Goal: Information Seeking & Learning: Find specific fact

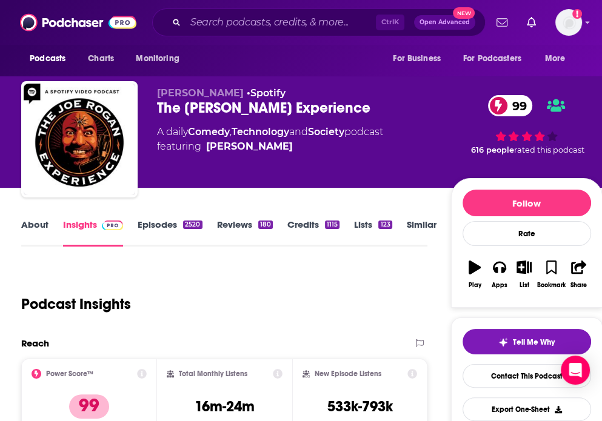
click at [167, 224] on link "Episodes 2520" at bounding box center [170, 233] width 64 height 28
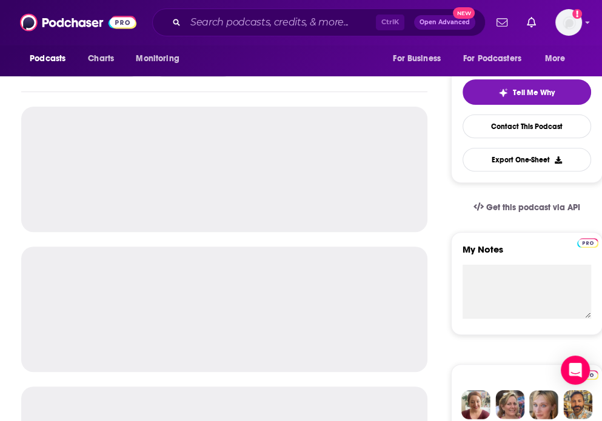
scroll to position [249, 0]
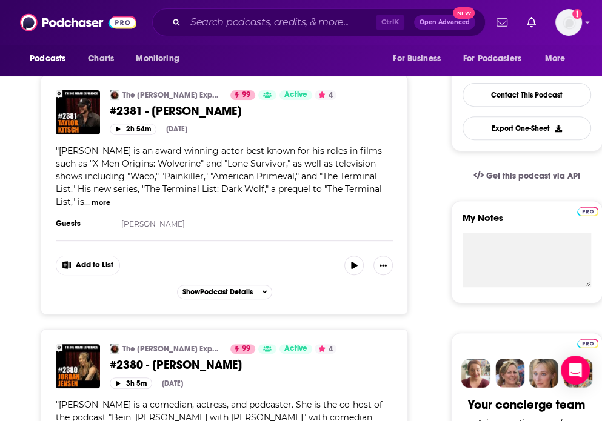
scroll to position [280, 0]
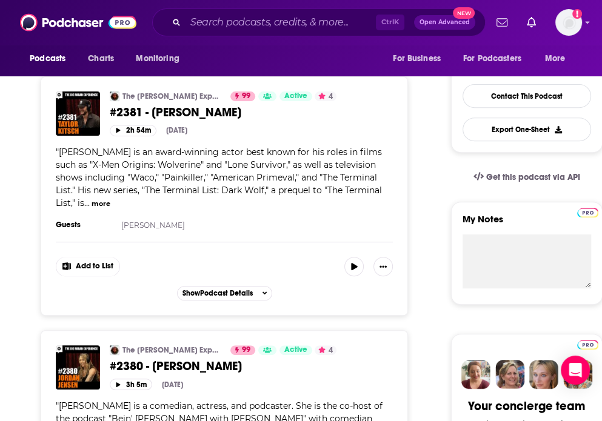
click at [126, 110] on span "#2381 - Taylor Kitsch" at bounding box center [175, 112] width 131 height 15
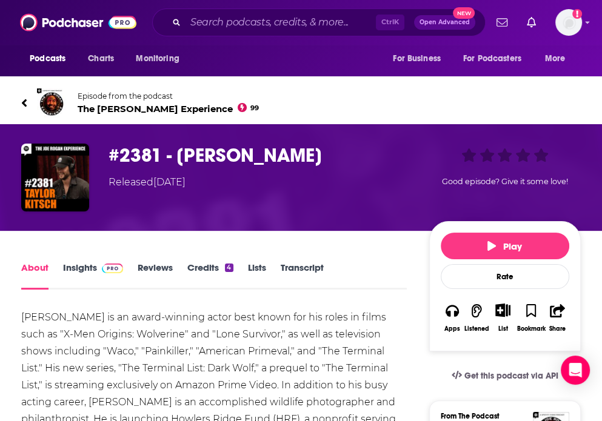
click at [290, 272] on link "Transcript" at bounding box center [302, 276] width 43 height 28
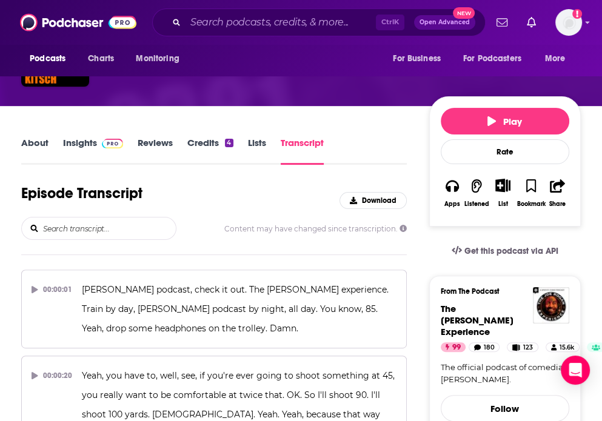
scroll to position [150, 0]
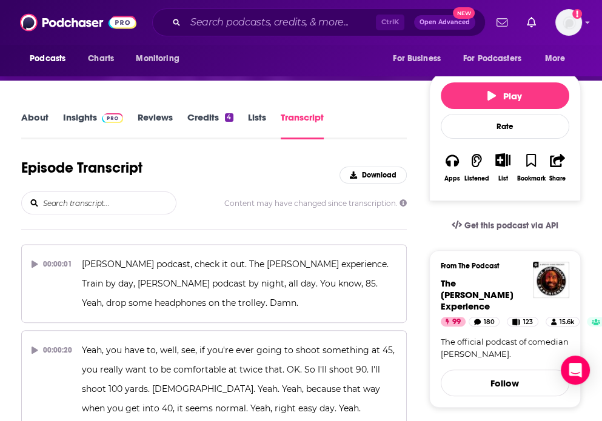
click at [92, 206] on input "search" at bounding box center [109, 203] width 134 height 22
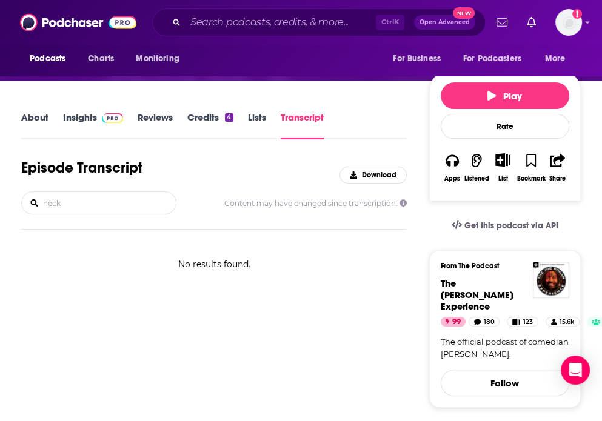
click at [91, 208] on input "neck" at bounding box center [109, 203] width 134 height 22
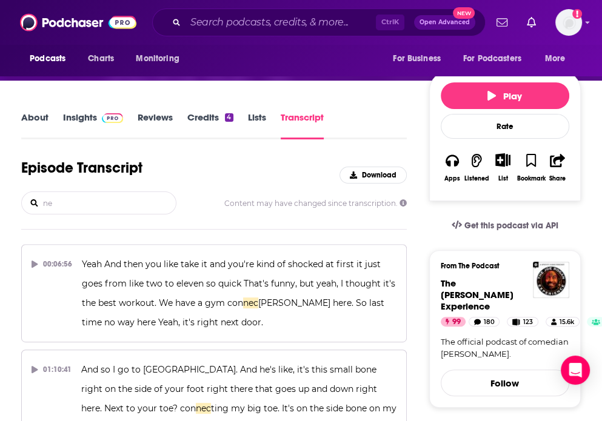
type input "n"
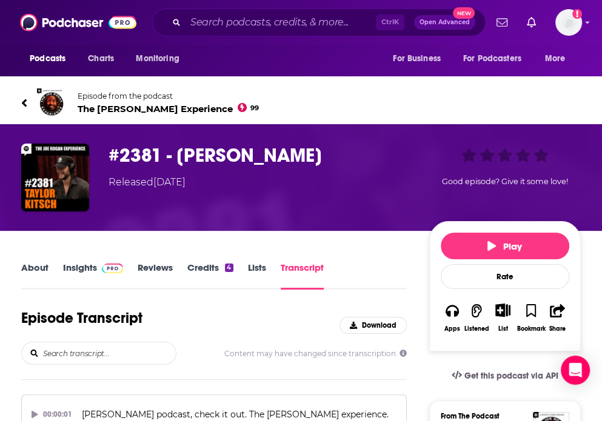
scroll to position [0, 0]
click at [27, 102] on icon at bounding box center [24, 103] width 6 height 12
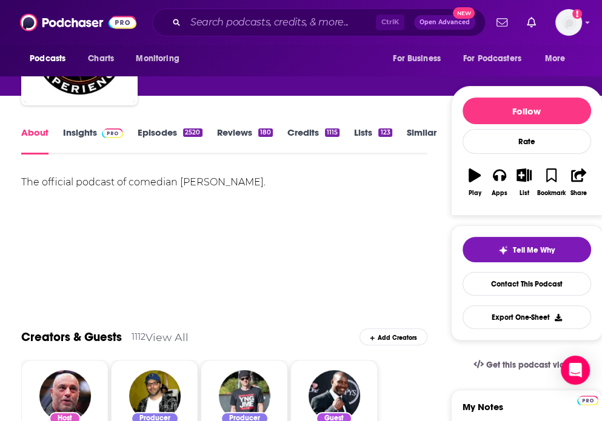
scroll to position [93, 0]
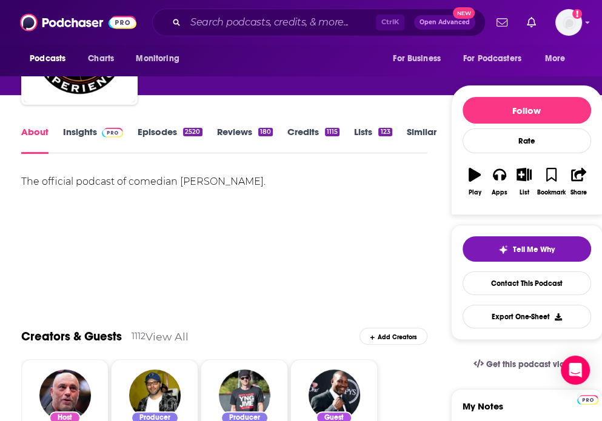
click at [153, 129] on link "Episodes 2520" at bounding box center [170, 140] width 64 height 28
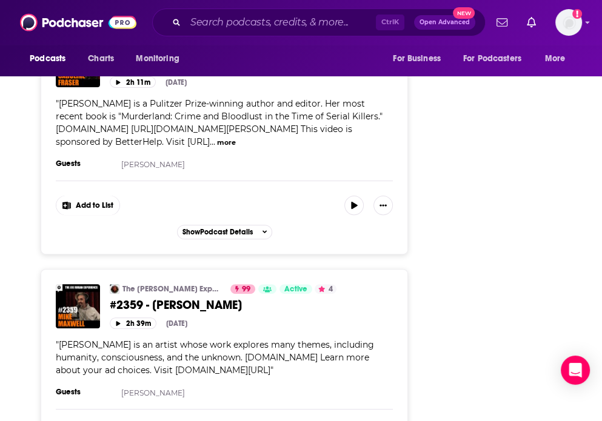
scroll to position [6308, 0]
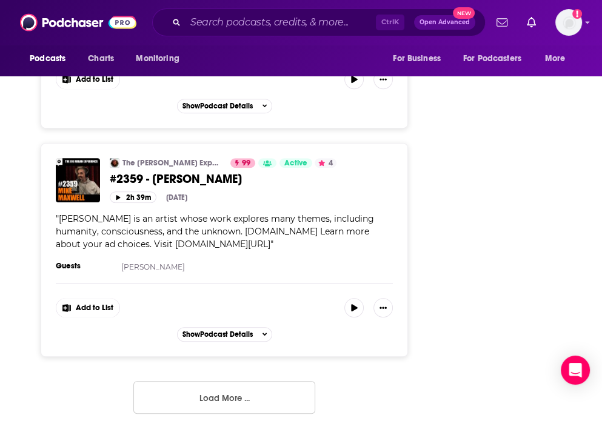
click at [233, 387] on button "Load More ..." at bounding box center [224, 397] width 182 height 33
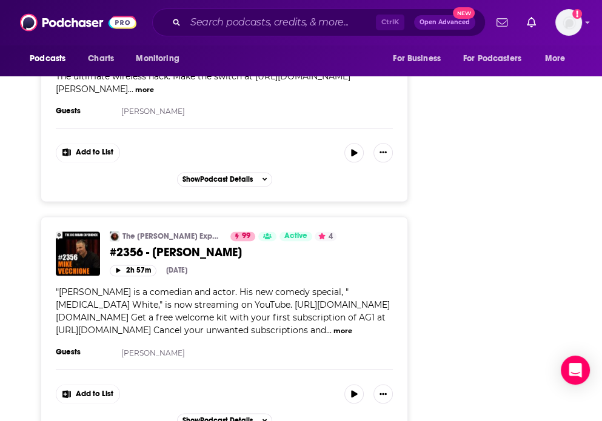
scroll to position [6971, 0]
click at [191, 245] on span "#2356 - Mike Vecchione" at bounding box center [176, 252] width 132 height 15
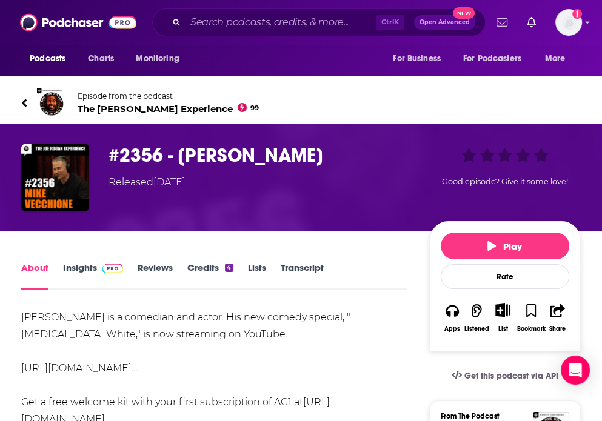
click at [307, 268] on link "Transcript" at bounding box center [302, 276] width 43 height 28
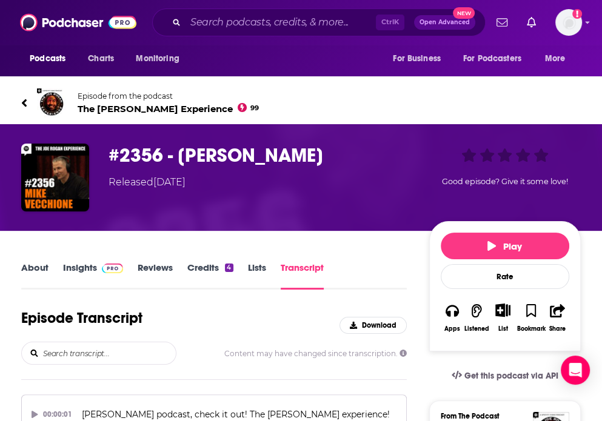
click at [110, 354] on input "search" at bounding box center [109, 353] width 134 height 22
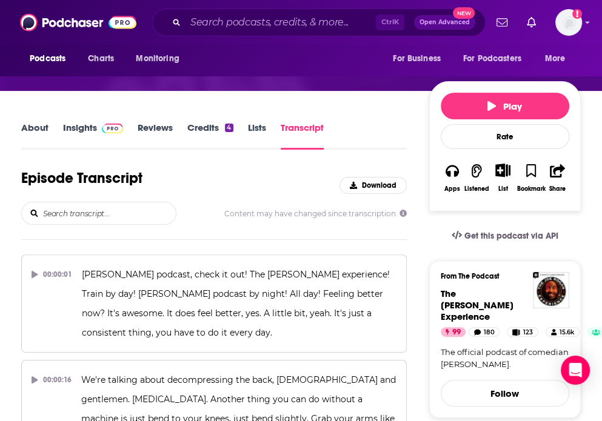
scroll to position [198, 0]
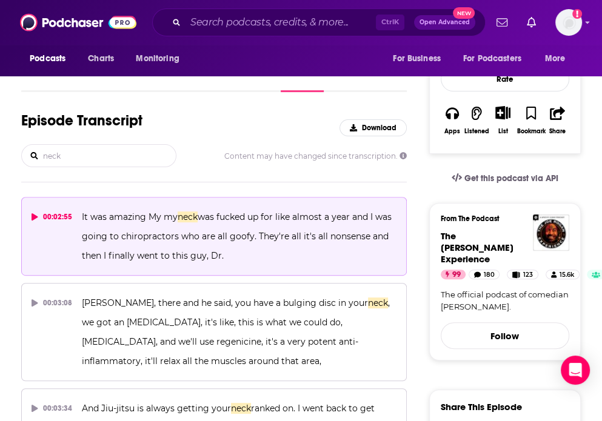
type input "neck"
click at [36, 218] on icon at bounding box center [35, 216] width 7 height 7
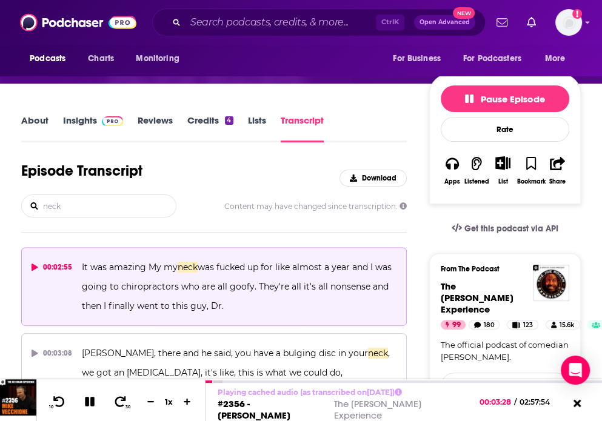
scroll to position [147, 0]
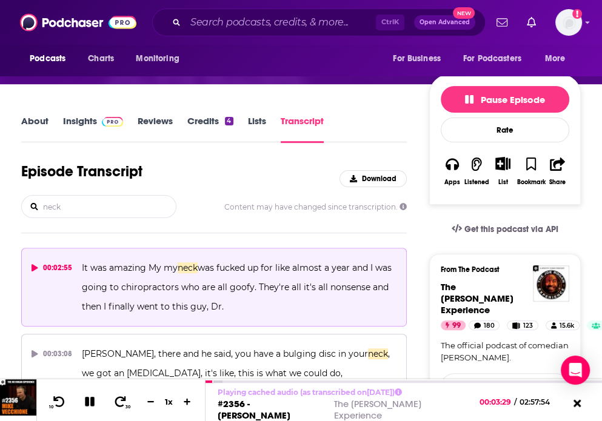
click at [305, 128] on link "Transcript" at bounding box center [302, 129] width 43 height 28
click at [73, 204] on input "neck" at bounding box center [109, 207] width 134 height 22
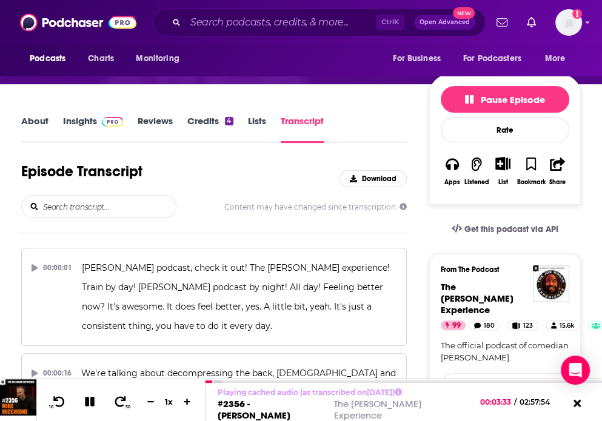
click at [215, 171] on div "Episode Transcript Download" at bounding box center [213, 178] width 385 height 33
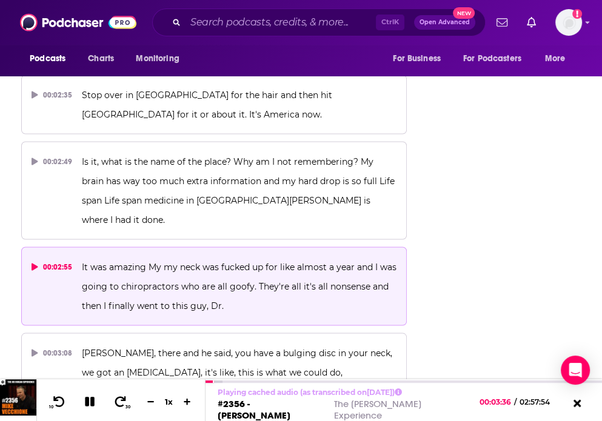
scroll to position [1424, 0]
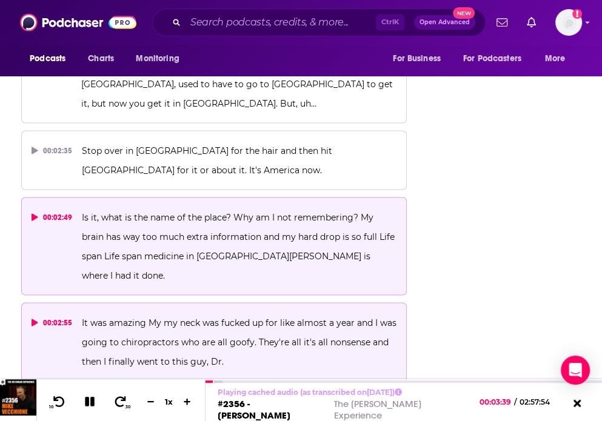
click at [35, 213] on icon at bounding box center [35, 216] width 6 height 7
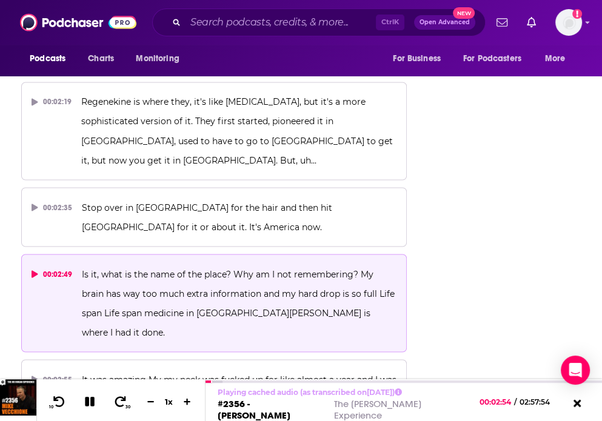
scroll to position [1364, 0]
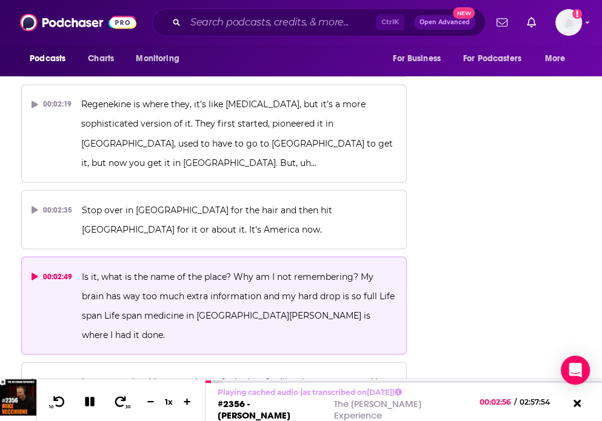
click at [29, 256] on button "00:02:49 Is it, what is the name of the place? Why am I not remembering? My bra…" at bounding box center [213, 305] width 385 height 98
